Goal: Information Seeking & Learning: Compare options

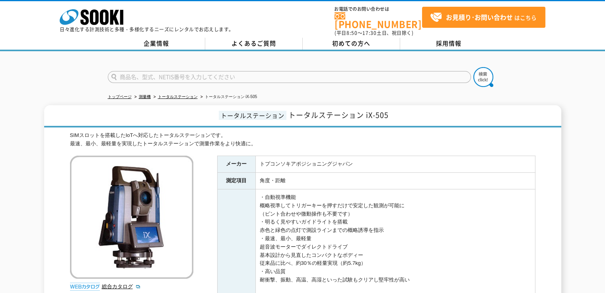
click at [394, 109] on h1 "トータルステーション トータルステーション iX-505" at bounding box center [302, 116] width 517 height 22
drag, startPoint x: 393, startPoint y: 109, endPoint x: 326, endPoint y: 107, distance: 66.8
click at [326, 107] on h1 "トータルステーション トータルステーション iX-505" at bounding box center [302, 116] width 517 height 22
click at [363, 110] on span "トータルステーション iX-505" at bounding box center [338, 115] width 100 height 11
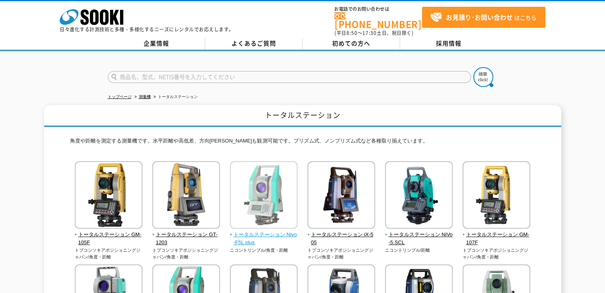
scroll to position [80, 0]
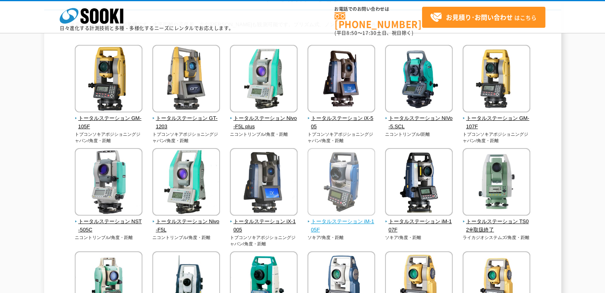
click at [357, 195] on img at bounding box center [341, 183] width 68 height 70
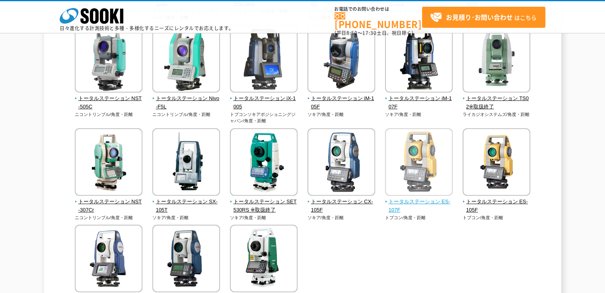
scroll to position [123, 0]
